Goal: Navigation & Orientation: Find specific page/section

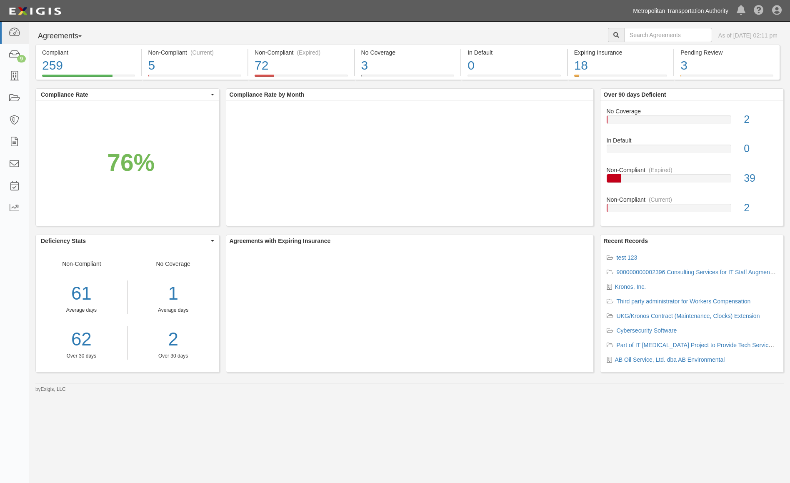
click at [676, 14] on link "Metropolitan Transportation Authority" at bounding box center [681, 11] width 104 height 17
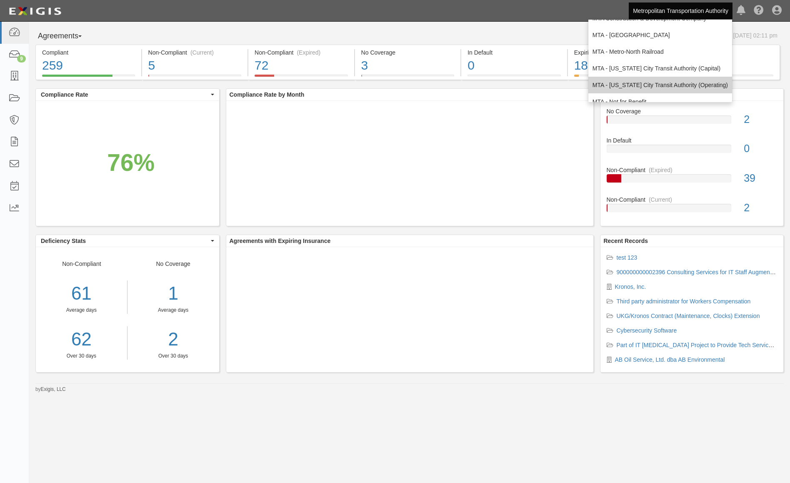
scroll to position [55, 0]
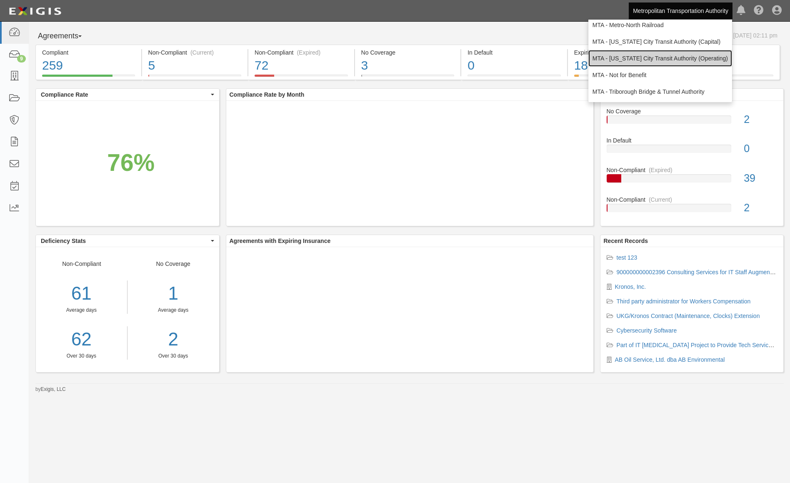
click at [665, 55] on link "MTA - [US_STATE] City Transit Authority (Operating)" at bounding box center [660, 58] width 144 height 17
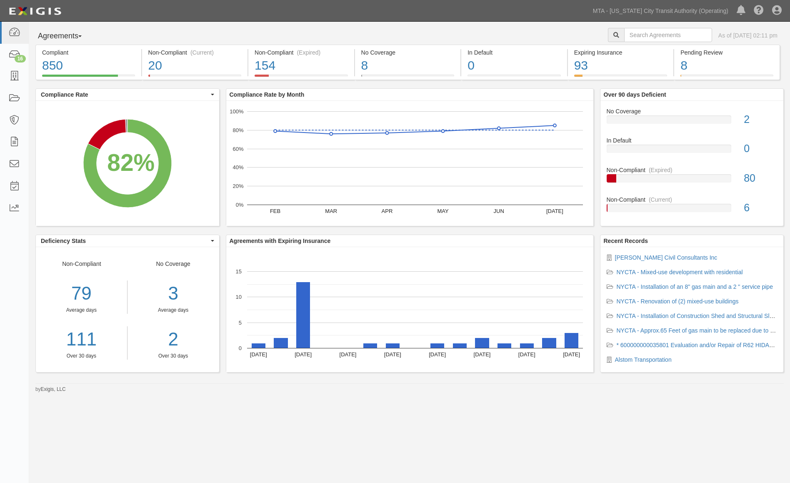
click at [551, 431] on div "Agreements Parties Agreements Coverages As of [DATE] 02:11 pm Compliant 850 82%…" at bounding box center [395, 239] width 790 height 435
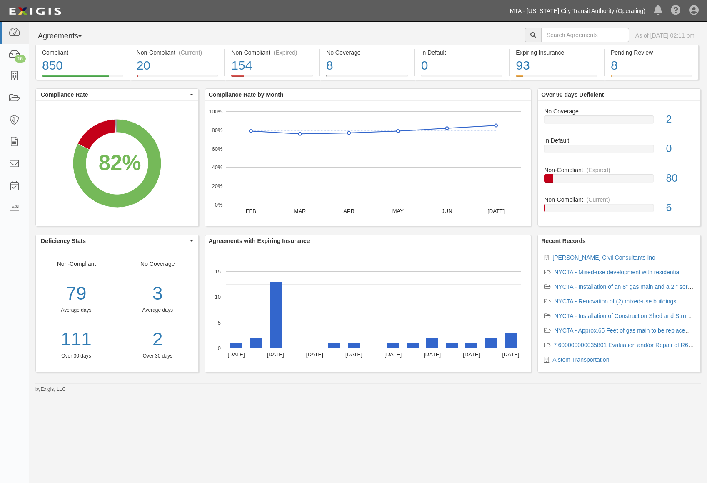
click at [594, 7] on link "MTA - [US_STATE] City Transit Authority (Operating)" at bounding box center [578, 11] width 144 height 17
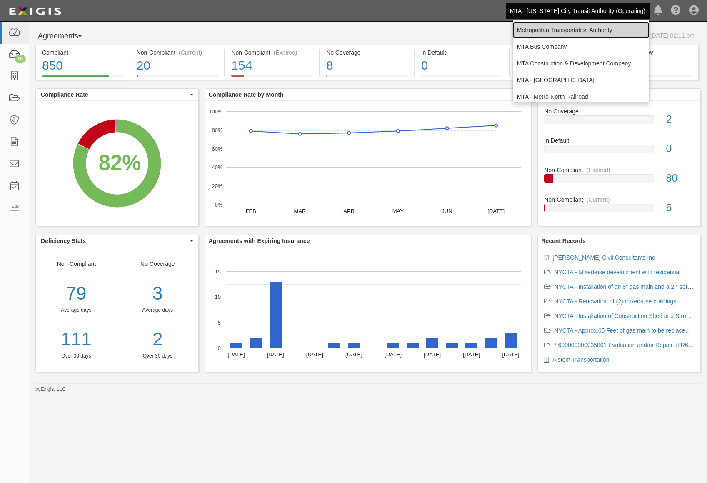
click at [544, 33] on link "Metropolitan Transportation Authority" at bounding box center [581, 30] width 136 height 17
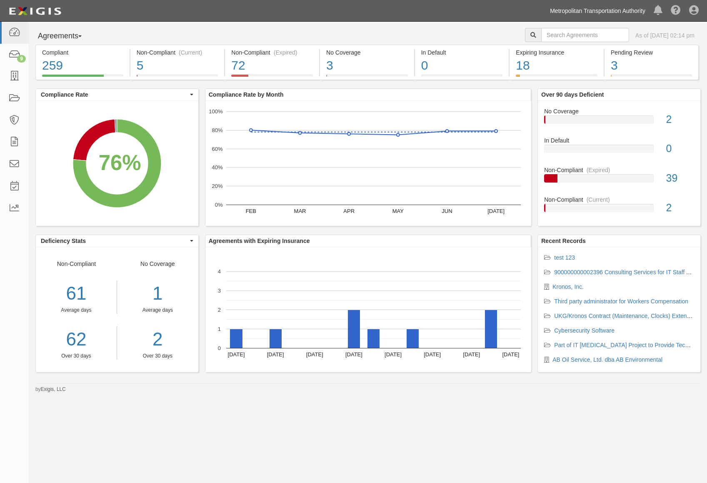
click at [612, 7] on link "Metropolitan Transportation Authority" at bounding box center [598, 11] width 104 height 17
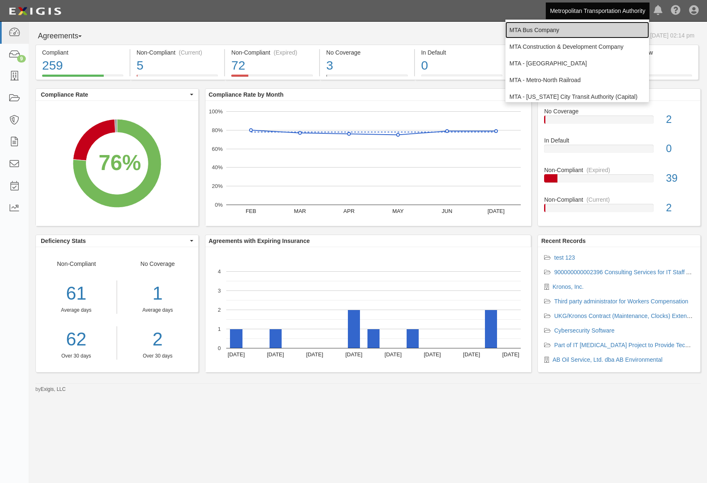
click at [580, 29] on link "MTA Bus Company" at bounding box center [577, 30] width 144 height 17
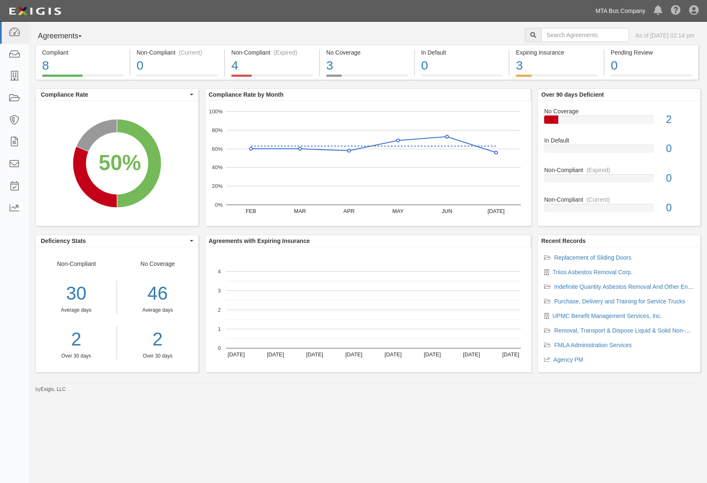
click at [630, 10] on link "MTA Bus Company" at bounding box center [620, 11] width 58 height 17
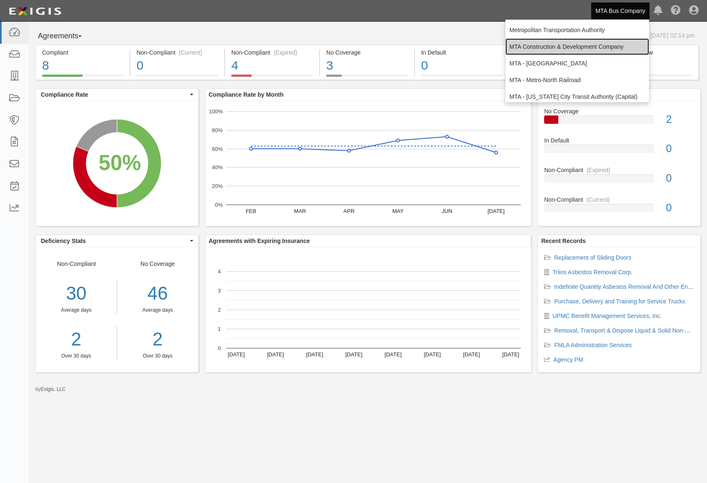
click at [585, 47] on link "MTA Construction & Development Company" at bounding box center [577, 46] width 144 height 17
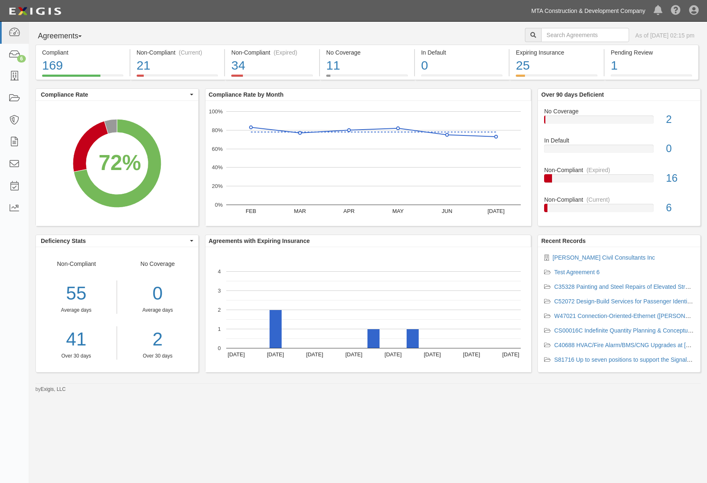
click at [577, 8] on link "MTA Construction & Development Company" at bounding box center [588, 11] width 123 height 17
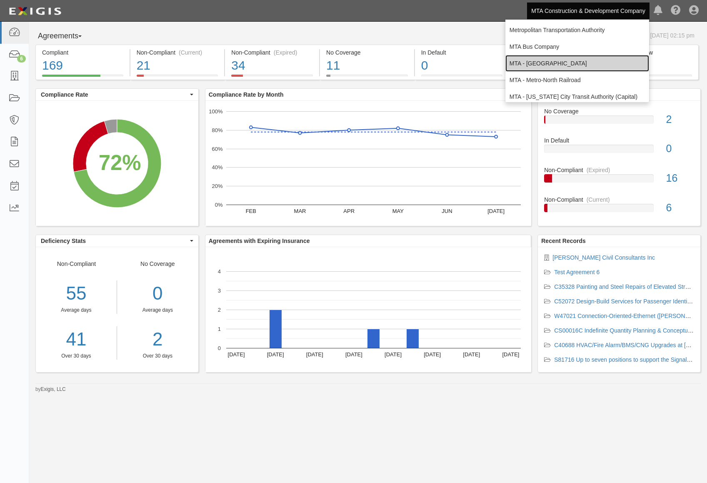
click at [555, 59] on link "MTA - [GEOGRAPHIC_DATA]" at bounding box center [577, 63] width 144 height 17
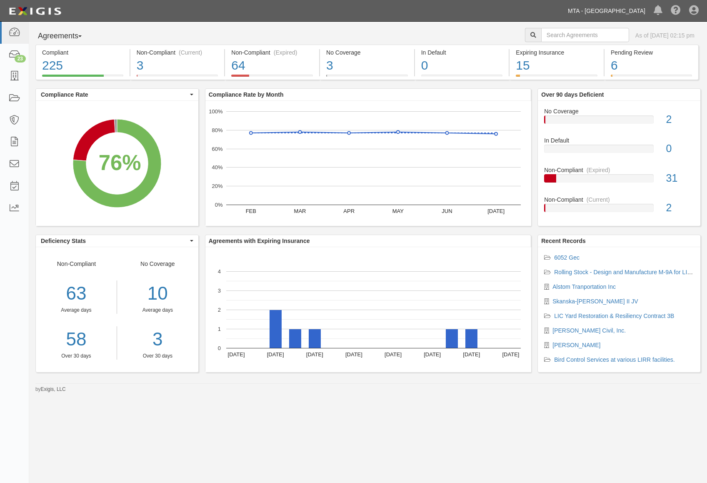
click at [606, 13] on link "MTA - [GEOGRAPHIC_DATA]" at bounding box center [607, 11] width 86 height 17
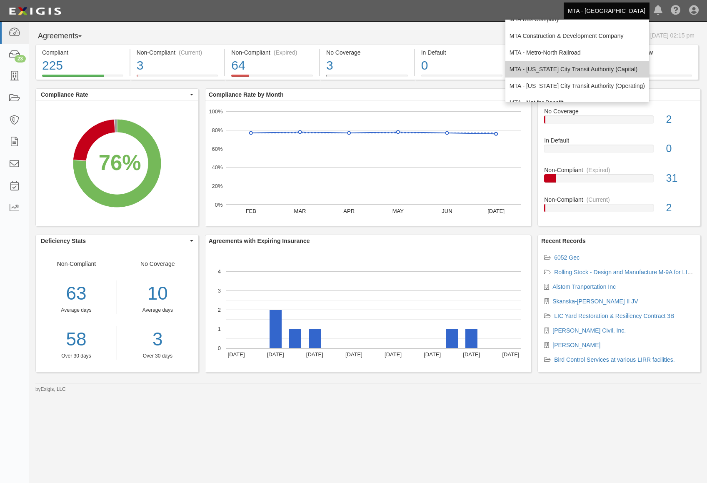
scroll to position [55, 0]
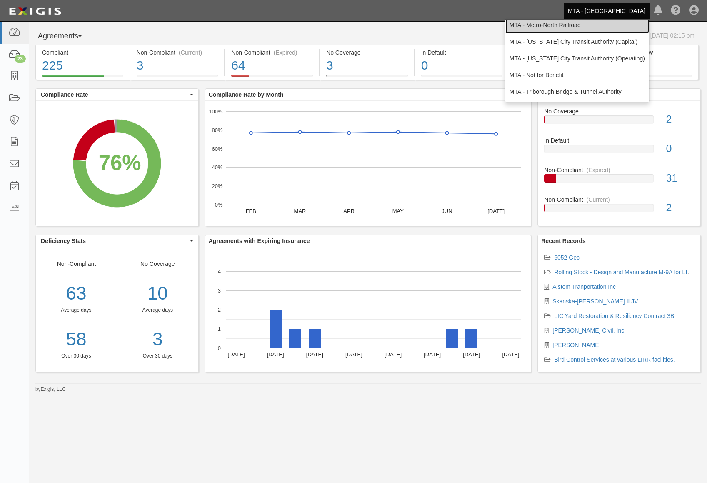
click at [585, 29] on link "MTA - Metro-North Railroad" at bounding box center [577, 25] width 144 height 17
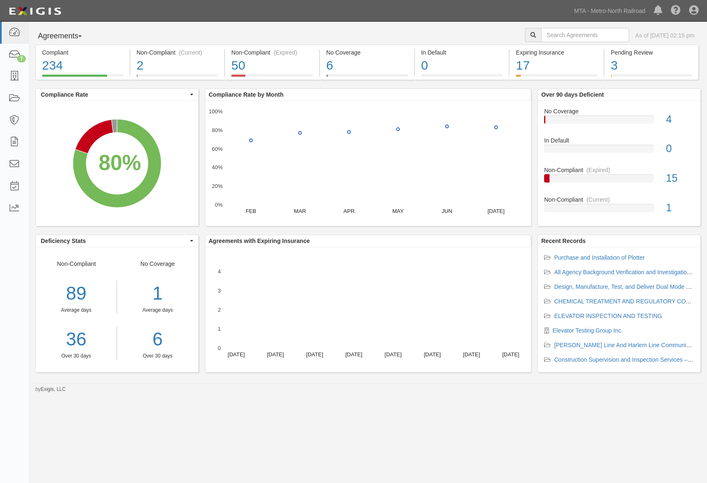
click at [603, 20] on ul "MTA - Metro-North Railroad Metropolitan Transportation Authority MTA Bus Compan…" at bounding box center [638, 10] width 137 height 21
click at [604, 14] on link "MTA - Metro-North Railroad" at bounding box center [610, 11] width 80 height 17
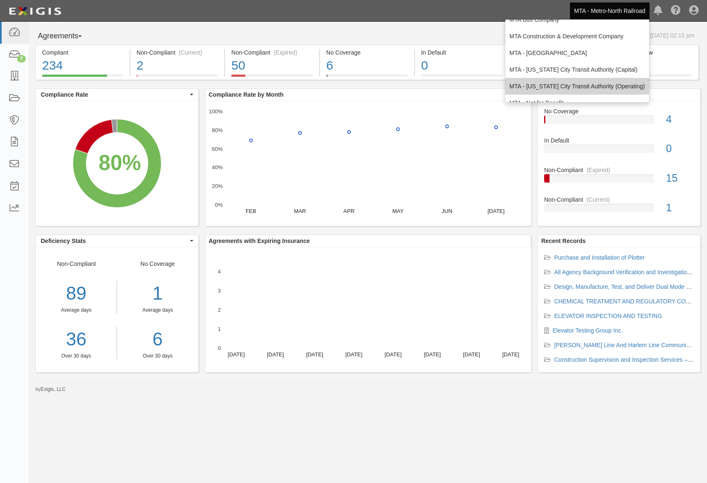
scroll to position [55, 0]
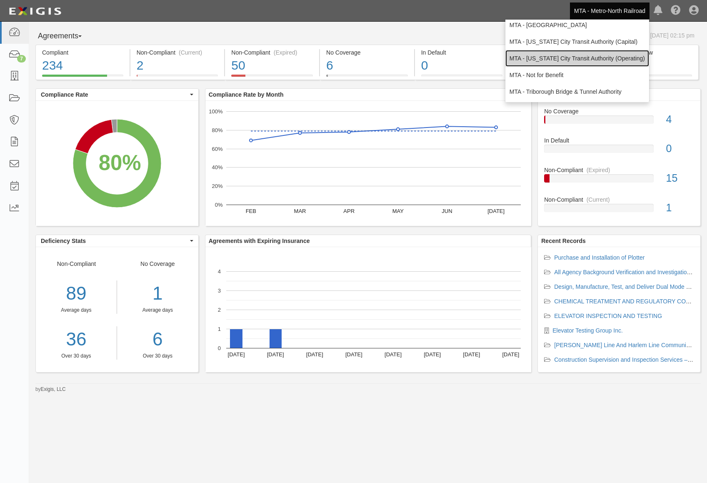
click at [595, 58] on link "MTA - [US_STATE] City Transit Authority (Operating)" at bounding box center [577, 58] width 144 height 17
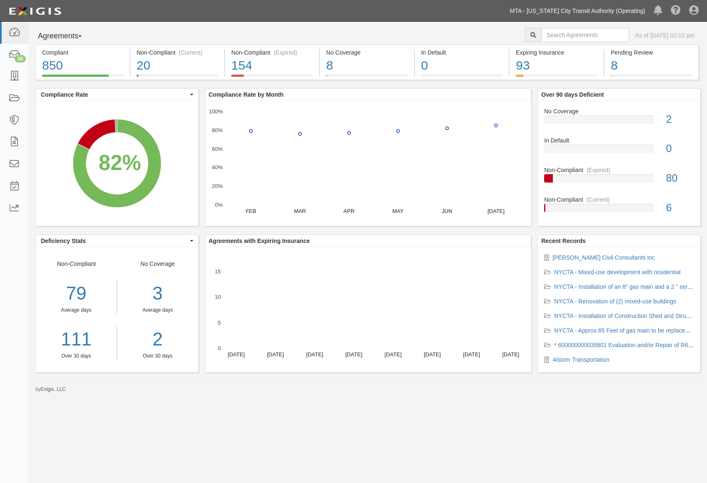
click at [639, 13] on link "MTA - [US_STATE] City Transit Authority (Operating)" at bounding box center [578, 11] width 144 height 17
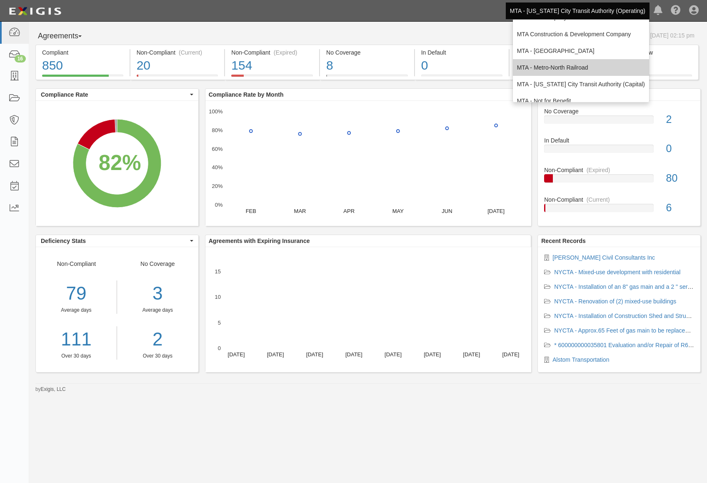
scroll to position [55, 0]
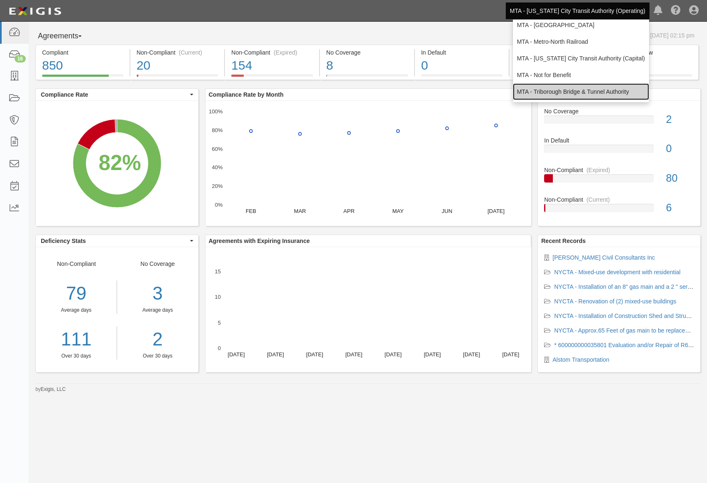
click at [578, 89] on link "MTA - Triborough Bridge & Tunnel Authority" at bounding box center [581, 91] width 136 height 17
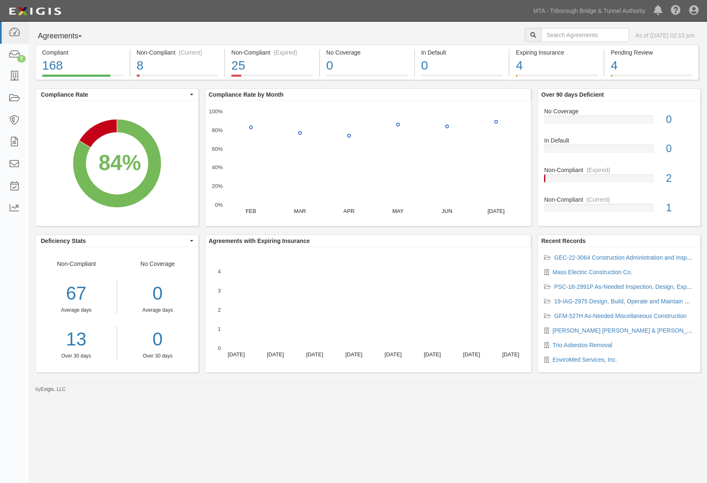
click at [377, 10] on div "Dashboard 7 Inbox Parties Agreements Coverages Documents Messages Tasks Reports…" at bounding box center [353, 10] width 695 height 21
